Goal: Task Accomplishment & Management: Use online tool/utility

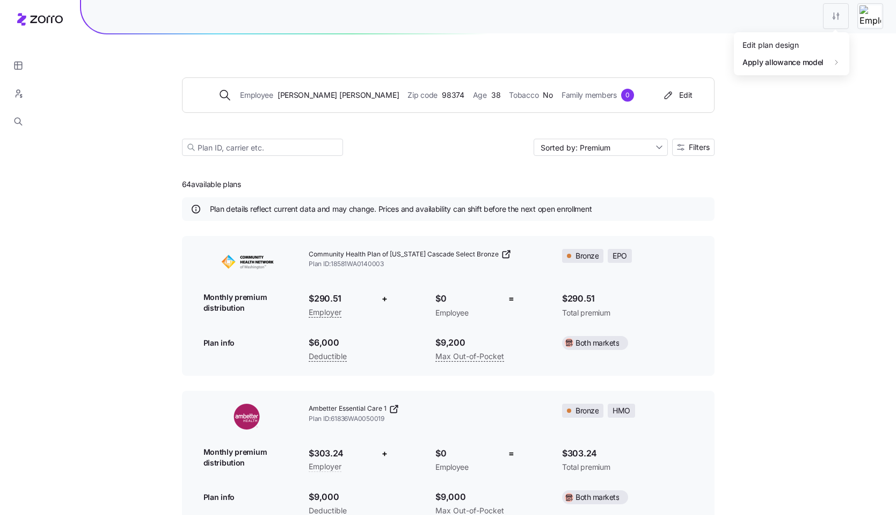
click at [834, 19] on html "Employee ALEXANDER VALDES Zip code 98374 Age 38 Tobacco No Family members 0 Edi…" at bounding box center [448, 504] width 896 height 1008
click at [836, 17] on html "Employee ALEXANDER VALDES Zip code 98374 Age 38 Tobacco No Family members 0 Edi…" at bounding box center [448, 504] width 896 height 1008
click at [831, 16] on html "Employee ALEXANDER VALDES Zip code 98374 Age 38 Tobacco No Family members 0 Edi…" at bounding box center [448, 504] width 896 height 1008
click at [874, 25] on html "Employee ALEXANDER VALDES Zip code 98374 Age 38 Tobacco No Family members 0 Edi…" at bounding box center [448, 504] width 896 height 1008
click at [835, 15] on html "Employee ALEXANDER VALDES Zip code 98374 Age 38 Tobacco No Family members 0 Edi…" at bounding box center [448, 504] width 896 height 1008
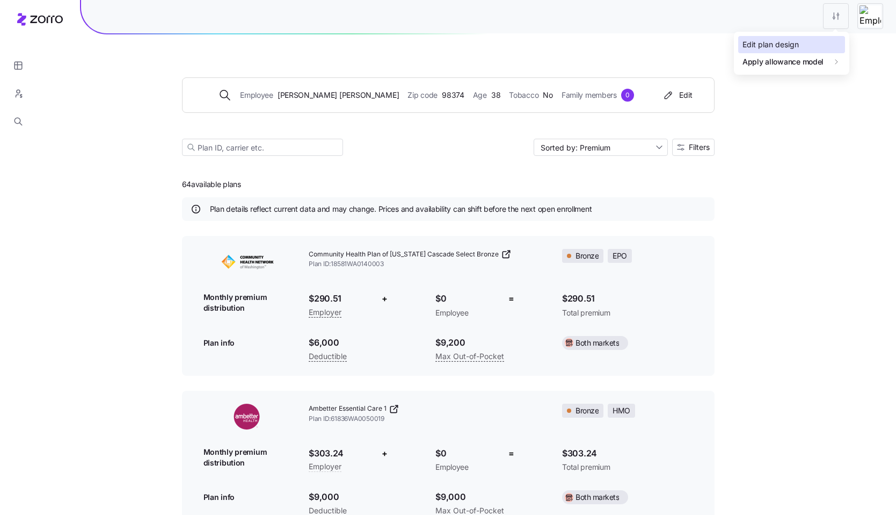
click at [795, 46] on div "Edit plan design" at bounding box center [771, 45] width 56 height 12
click at [834, 17] on html "Employee ALEXANDER VALDES Zip code 98374 Age 38 Tobacco No Family members 0 Edi…" at bounding box center [448, 504] width 896 height 1008
